Goal: Task Accomplishment & Management: Manage account settings

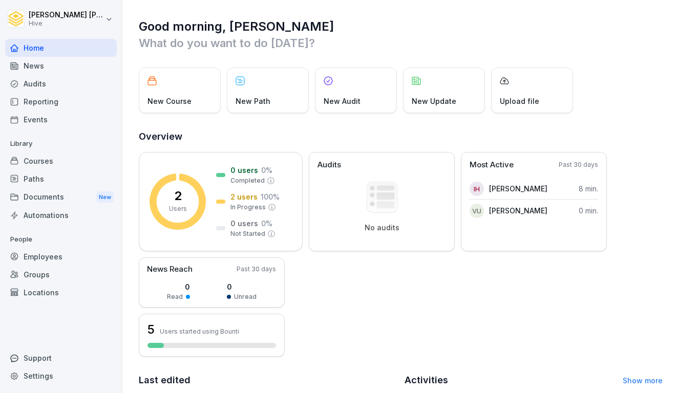
click at [35, 156] on div "Courses" at bounding box center [61, 161] width 112 height 18
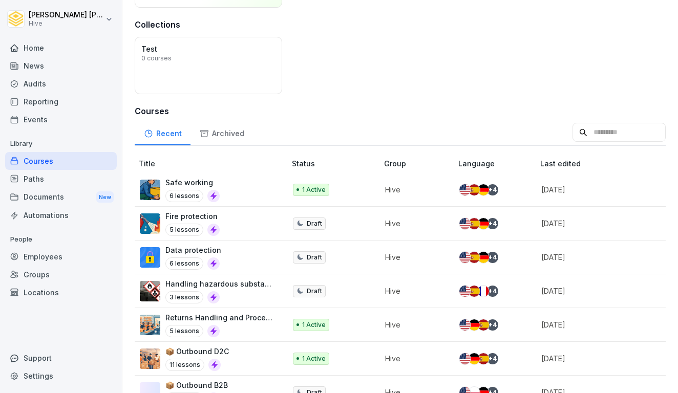
scroll to position [108, 0]
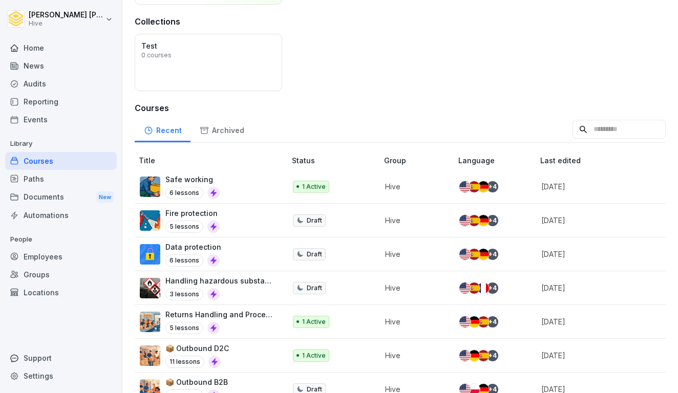
click at [348, 187] on div "1 Active" at bounding box center [330, 187] width 75 height 12
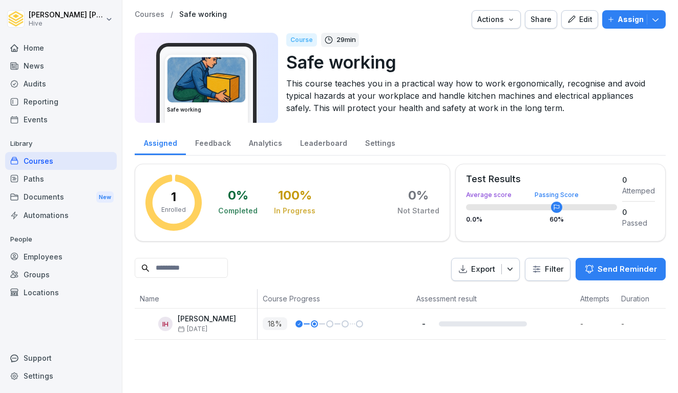
click at [576, 20] on icon "button" at bounding box center [570, 19] width 9 height 9
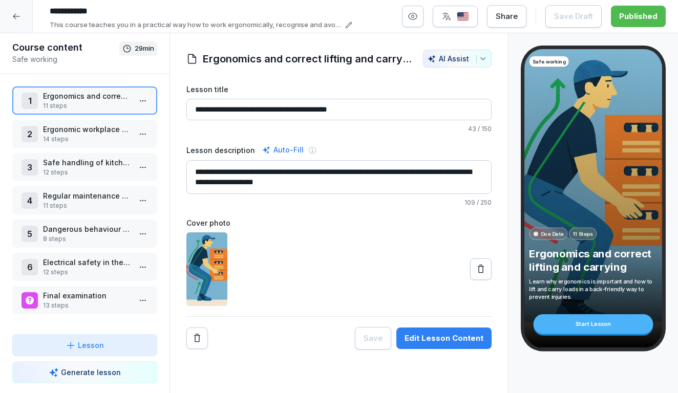
click at [464, 16] on img "button" at bounding box center [462, 17] width 12 height 10
